Goal: Information Seeking & Learning: Learn about a topic

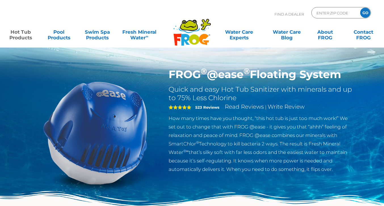
drag, startPoint x: 162, startPoint y: 18, endPoint x: 147, endPoint y: 11, distance: 15.6
click at [162, 18] on div "Find A Dealer ENTER ZIP CODE GO" at bounding box center [192, 16] width 372 height 19
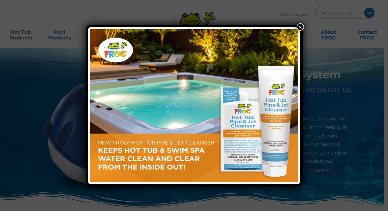
click at [298, 28] on button "×" at bounding box center [300, 26] width 7 height 7
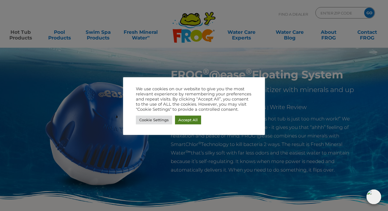
click at [186, 117] on link "Accept All" at bounding box center [188, 119] width 26 height 9
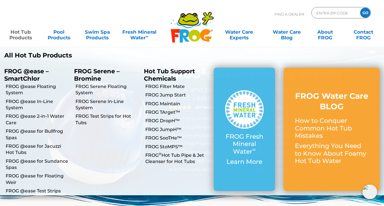
click at [31, 88] on link "FROG @ease Floating System" at bounding box center [38, 90] width 64 height 13
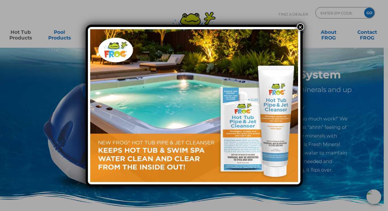
click at [298, 29] on button "×" at bounding box center [300, 26] width 7 height 7
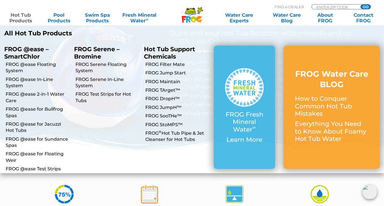
scroll to position [57, 0]
click at [36, 64] on link "FROG @ease Floating System" at bounding box center [38, 68] width 64 height 13
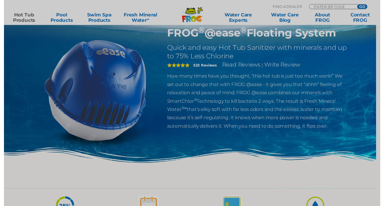
scroll to position [170, 0]
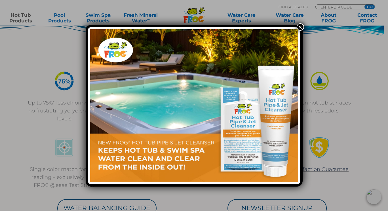
click at [298, 26] on button "×" at bounding box center [300, 26] width 7 height 7
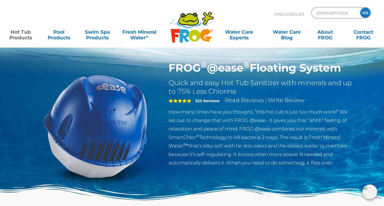
scroll to position [0, 0]
